Goal: Find contact information

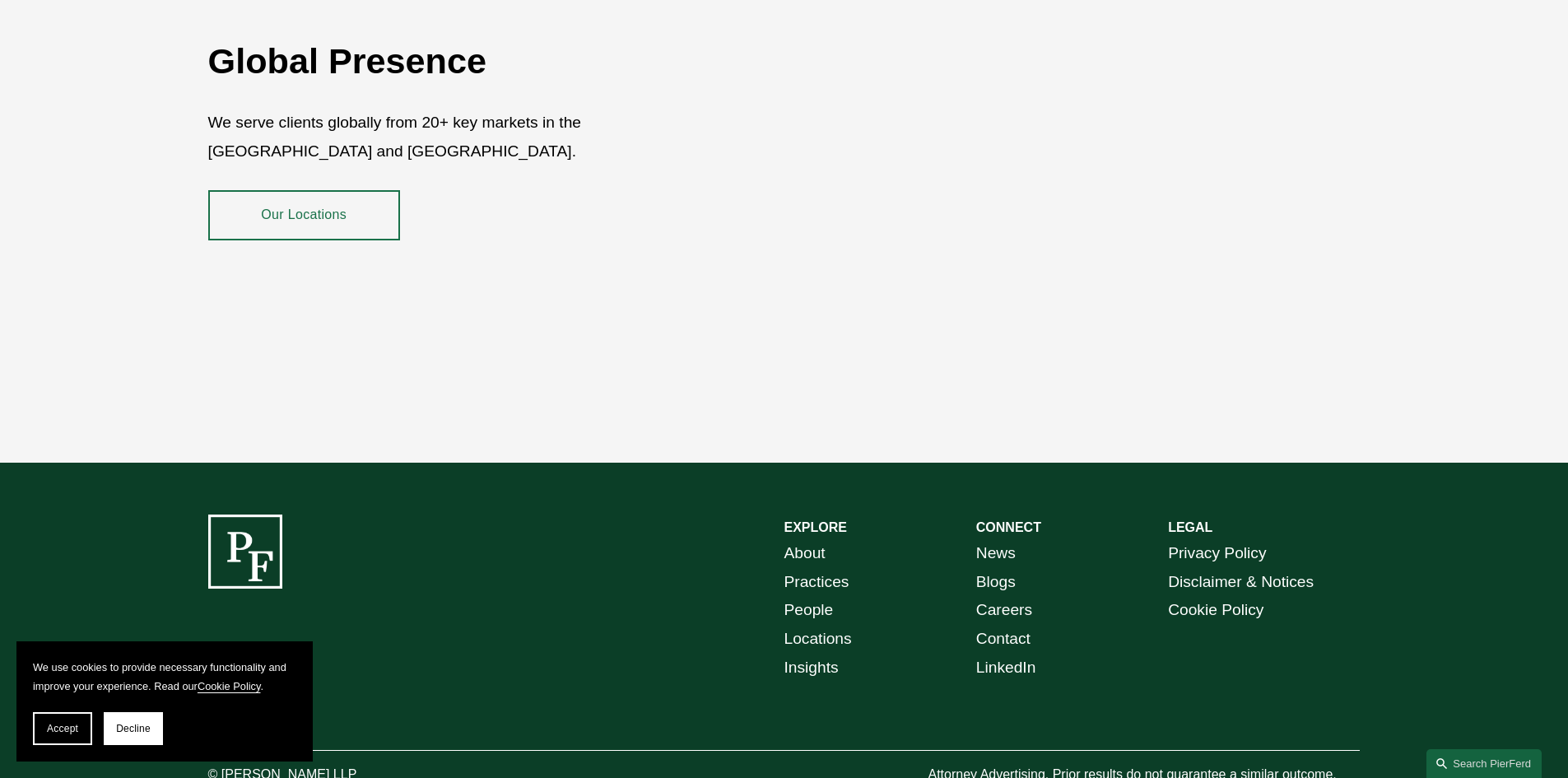
scroll to position [3012, 0]
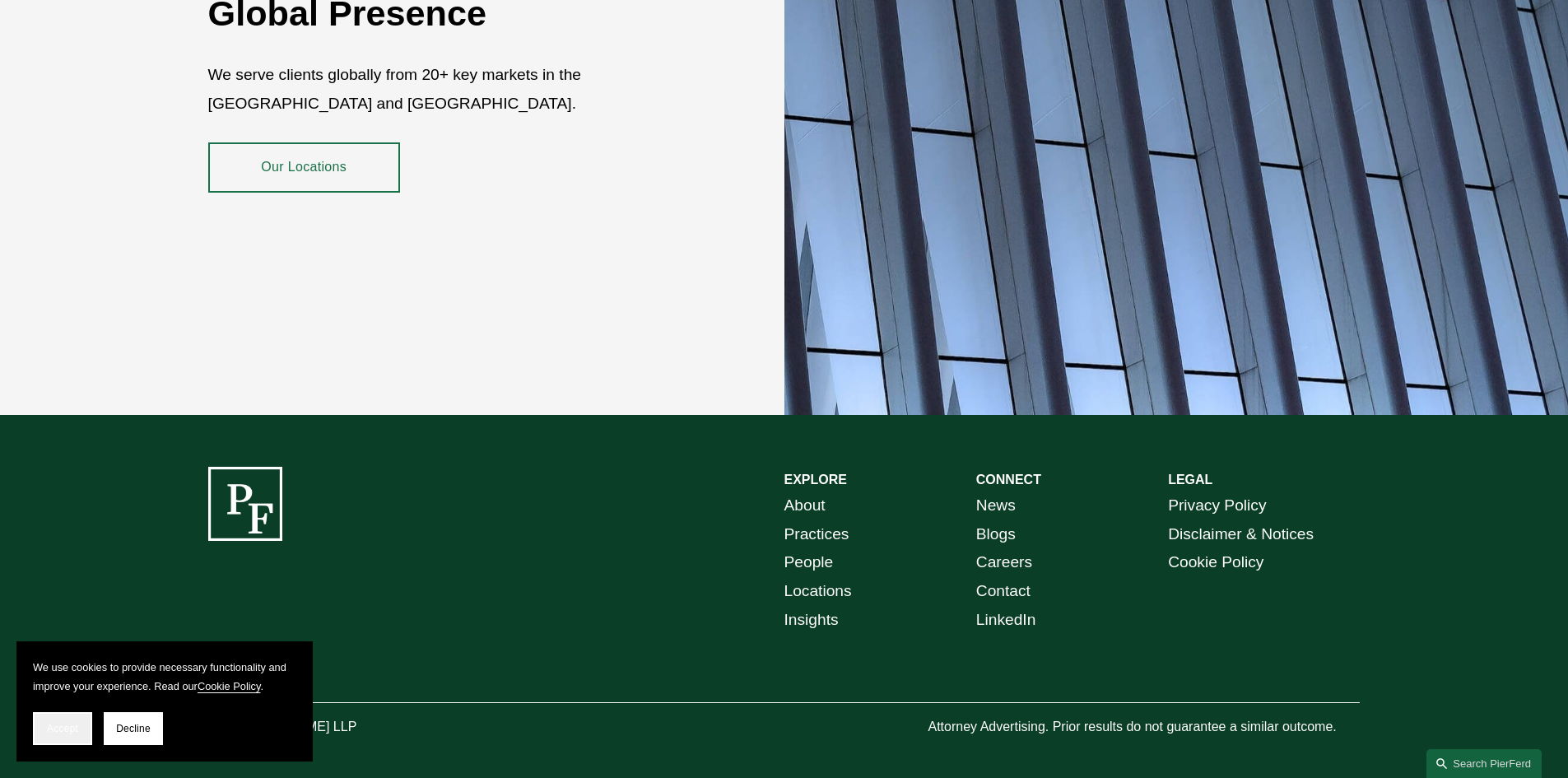
click at [51, 715] on button "Accept" at bounding box center [62, 729] width 59 height 33
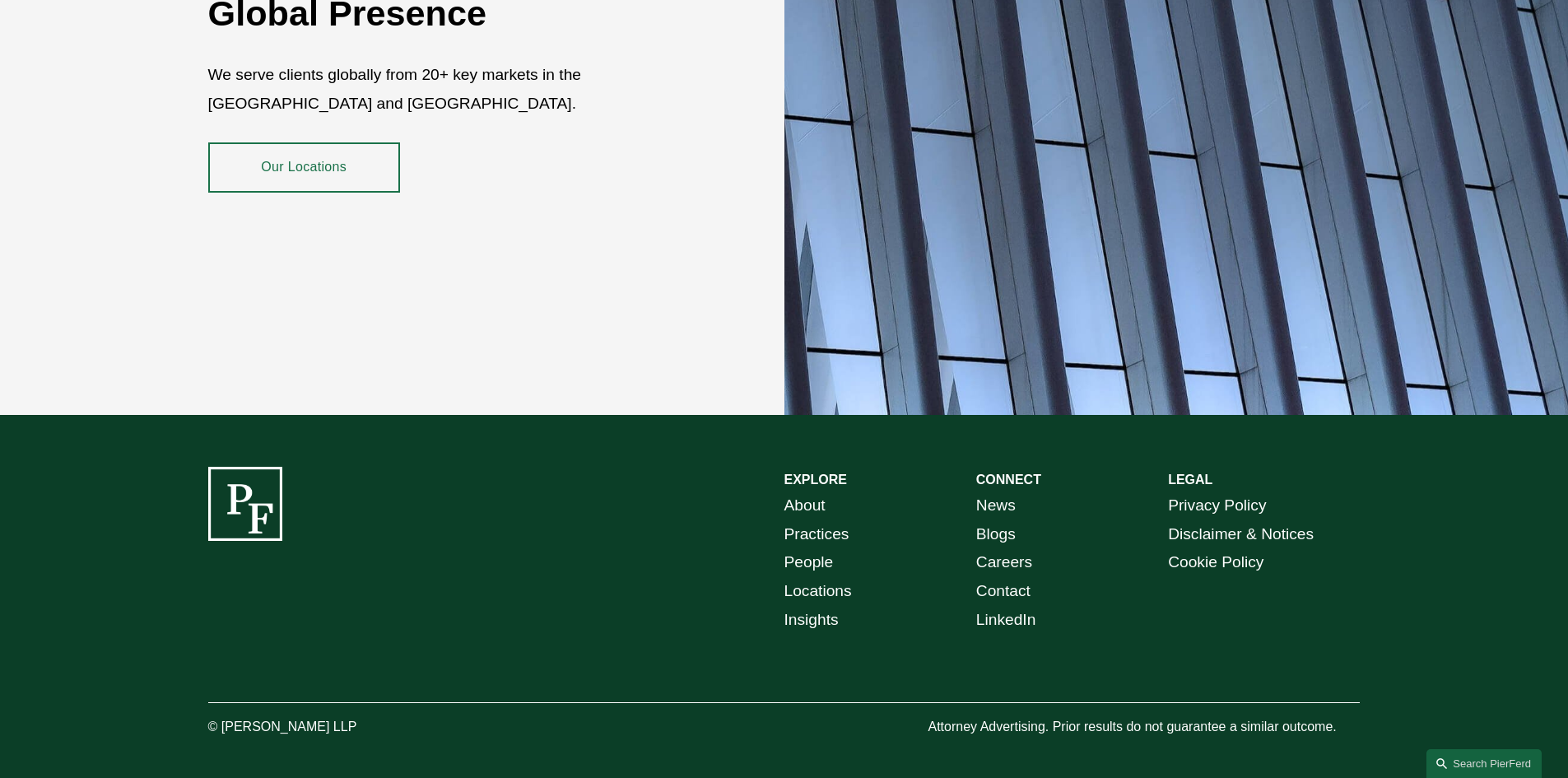
click at [815, 578] on link "Locations" at bounding box center [818, 591] width 67 height 29
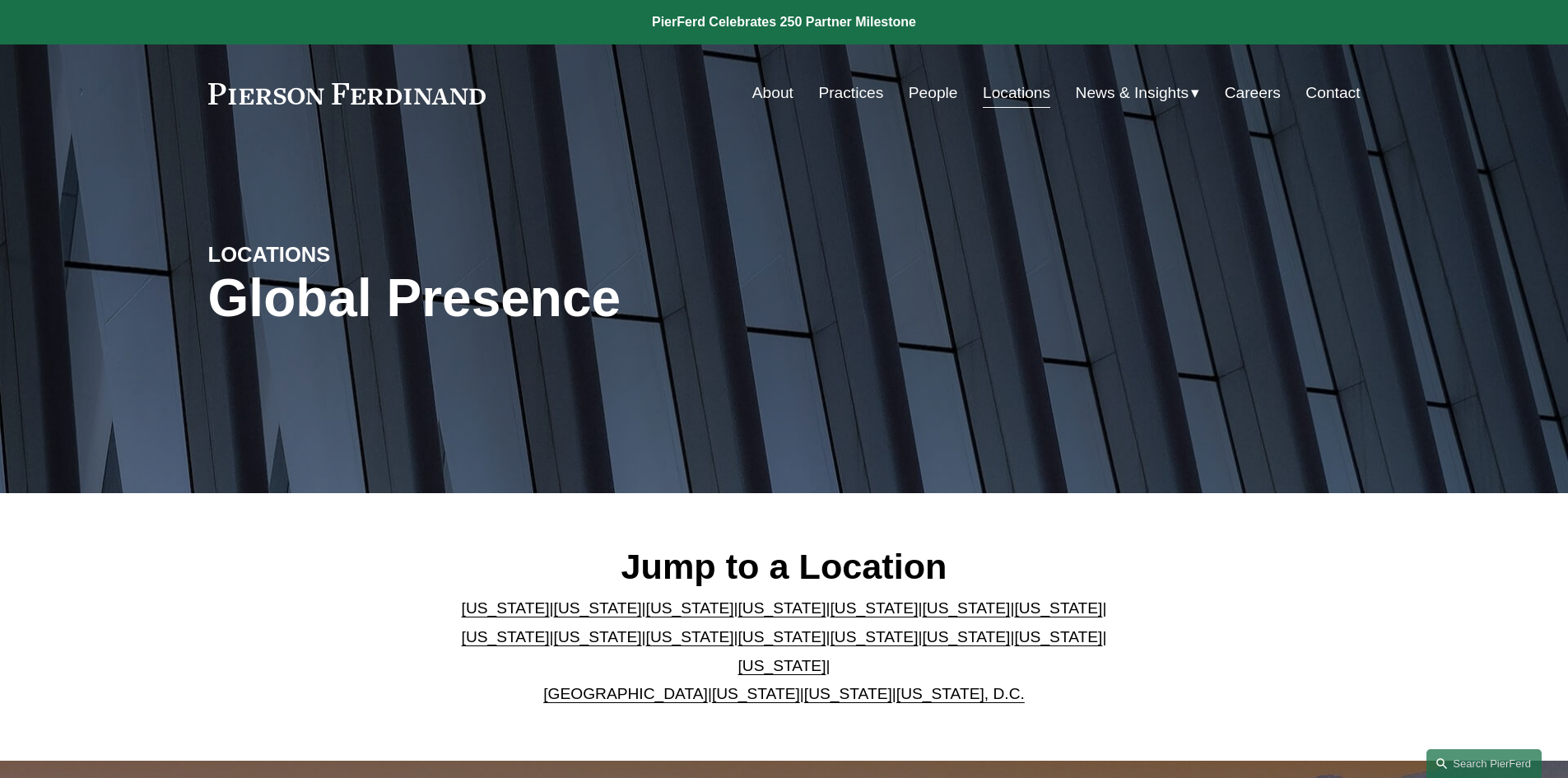
scroll to position [412, 0]
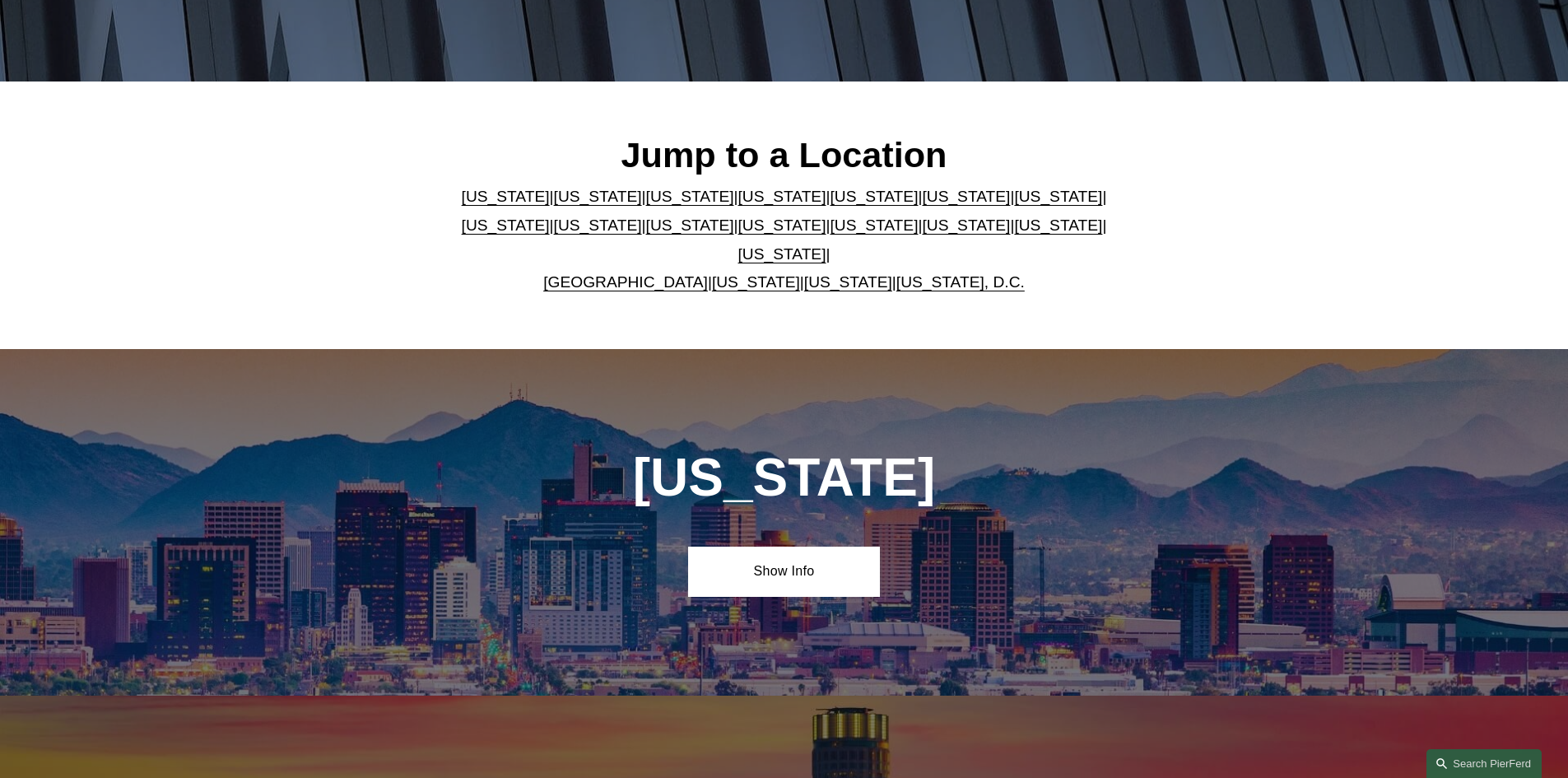
click at [1014, 234] on link "[US_STATE]" at bounding box center [1058, 225] width 88 height 18
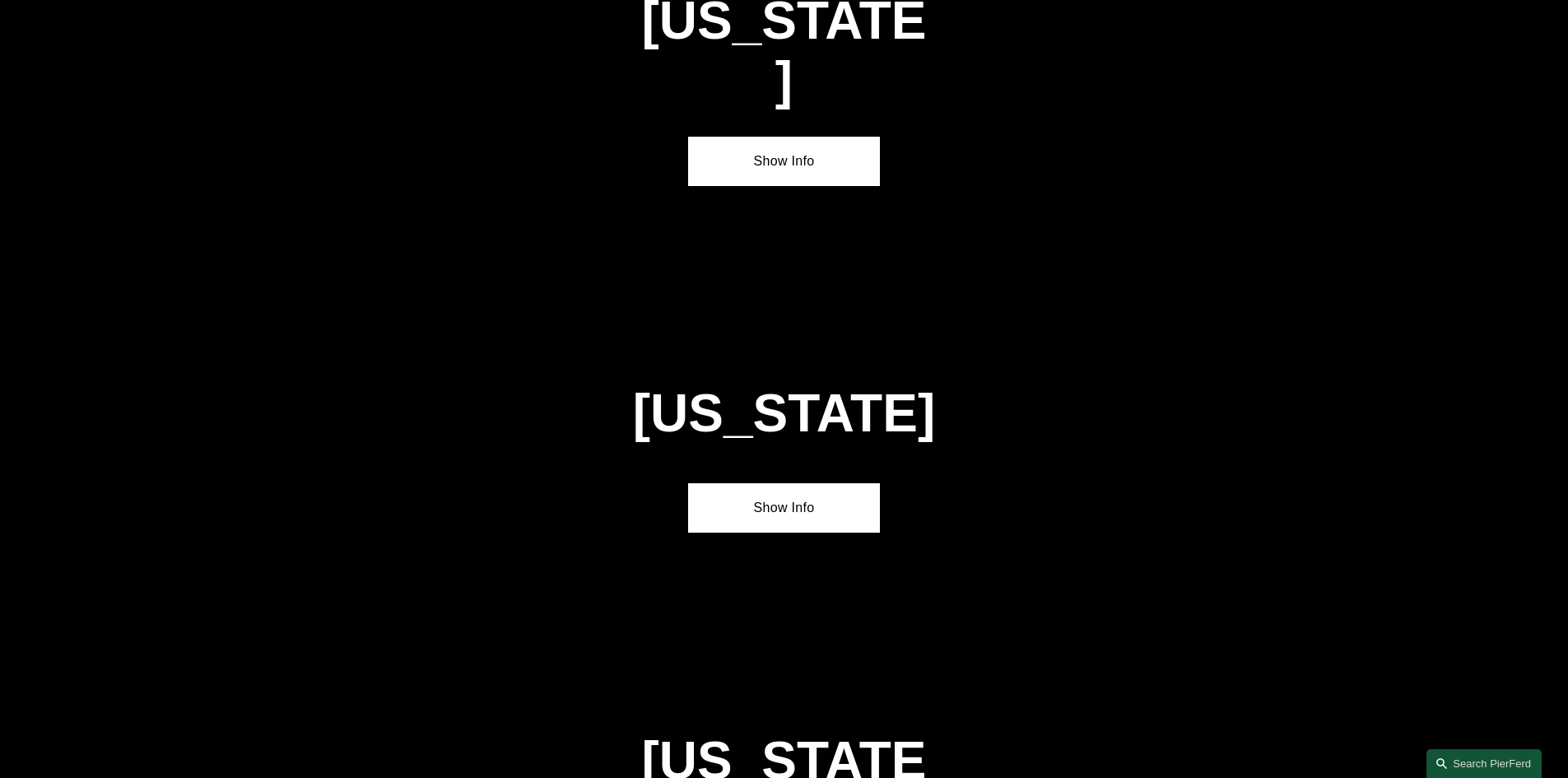
scroll to position [5261, 0]
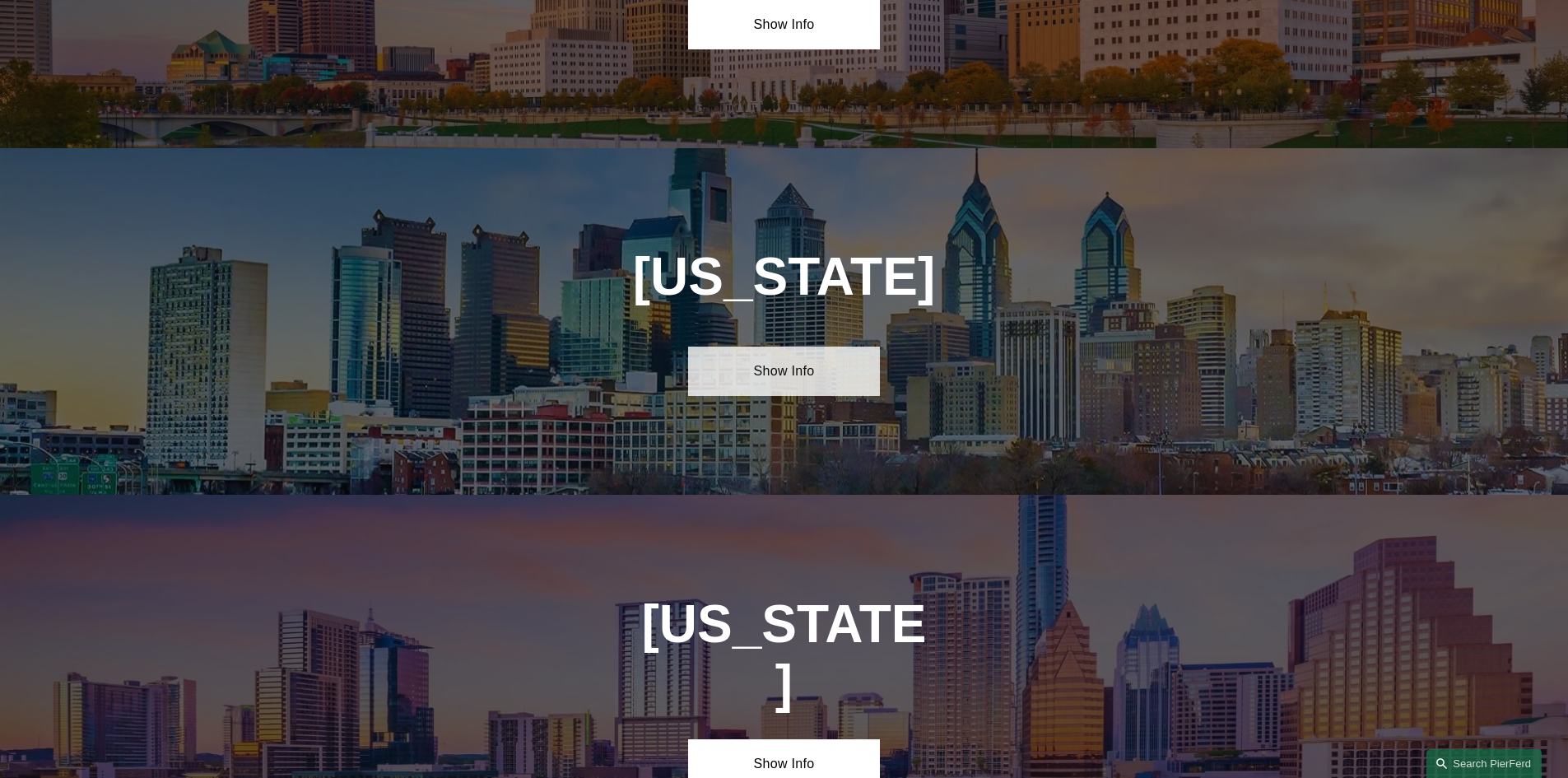
click at [826, 347] on link "Show Info" at bounding box center [784, 371] width 191 height 49
